Goal: Task Accomplishment & Management: Use online tool/utility

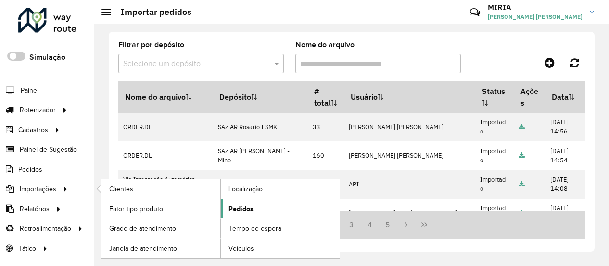
drag, startPoint x: 256, startPoint y: 209, endPoint x: 264, endPoint y: 205, distance: 9.1
click at [256, 209] on link "Pedidos" at bounding box center [280, 208] width 119 height 19
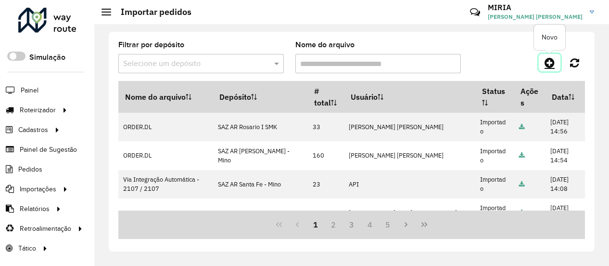
click at [547, 64] on icon at bounding box center [550, 63] width 10 height 12
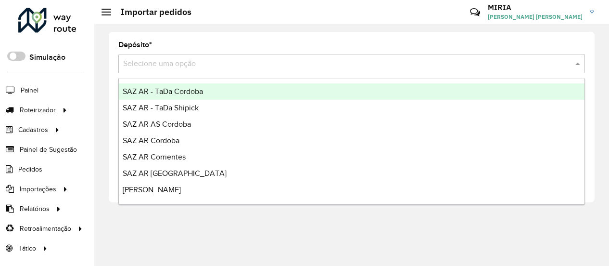
click at [425, 60] on input "text" at bounding box center [342, 64] width 438 height 12
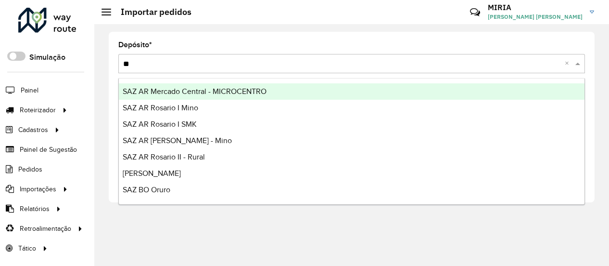
type input "***"
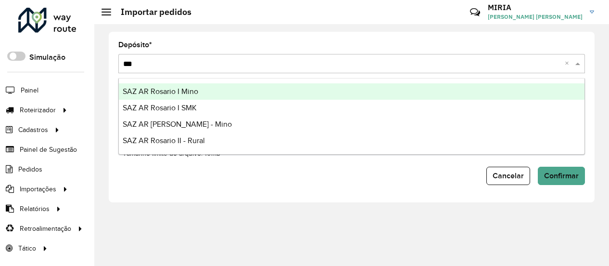
click at [306, 86] on div "SAZ AR Rosario I Mino" at bounding box center [352, 91] width 466 height 16
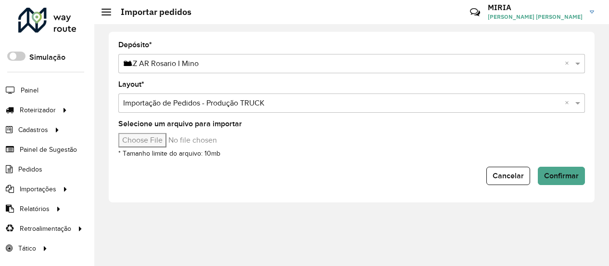
click at [179, 133] on input "Selecione um arquivo para importar" at bounding box center [200, 140] width 164 height 14
type input "**********"
click at [557, 176] on span "Confirmar" at bounding box center [561, 175] width 35 height 8
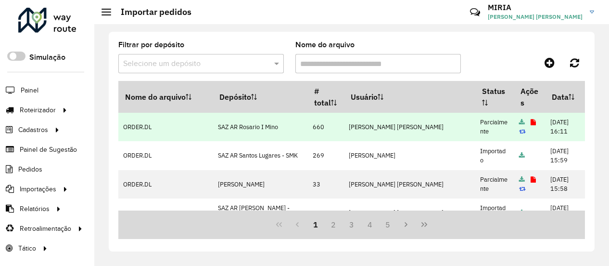
click at [531, 119] on icon at bounding box center [533, 122] width 5 height 6
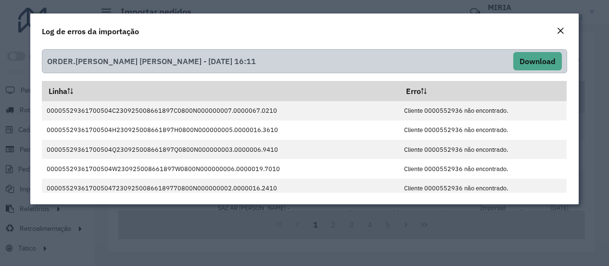
scroll to position [4, 0]
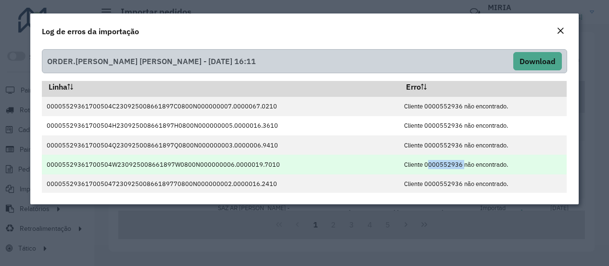
drag, startPoint x: 456, startPoint y: 168, endPoint x: 419, endPoint y: 170, distance: 37.6
click at [419, 170] on td "Cliente 0000552936 não encontrado." at bounding box center [482, 163] width 167 height 19
copy td "0000552936"
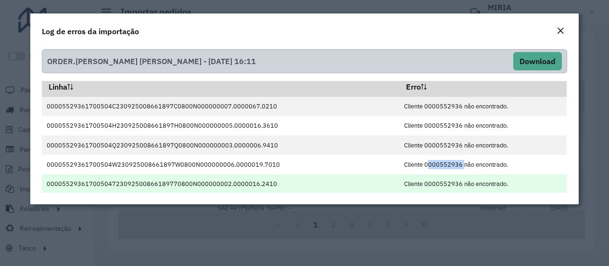
copy td "0000552936"
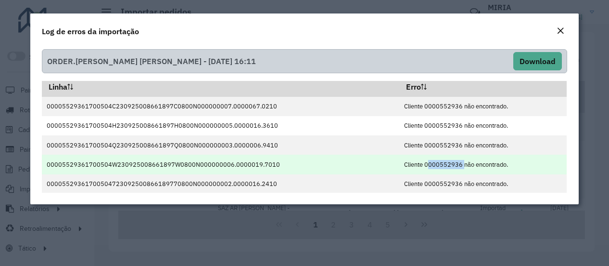
scroll to position [0, 0]
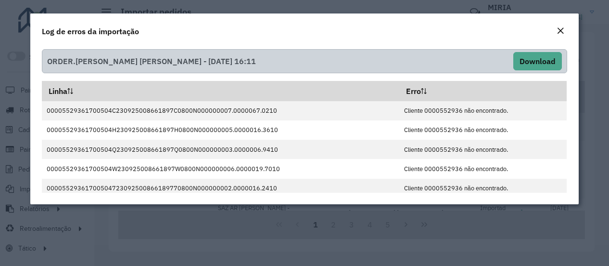
click at [558, 24] on div "Log de erros da importação" at bounding box center [304, 29] width 548 height 32
click at [557, 30] on em "Close" at bounding box center [561, 31] width 8 height 8
